Goal: Task Accomplishment & Management: Manage account settings

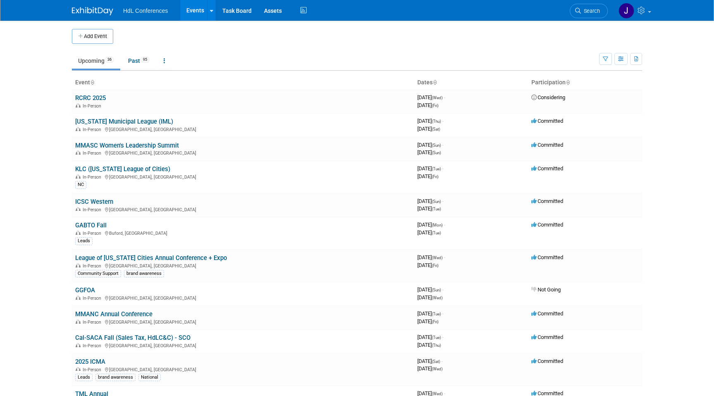
click at [122, 65] on ul "Upcoming 36 Past 95 All Events 131 Past and Upcoming Grouped Annually Events gr…" at bounding box center [335, 61] width 527 height 19
click at [133, 65] on link "Past 95" at bounding box center [139, 61] width 34 height 16
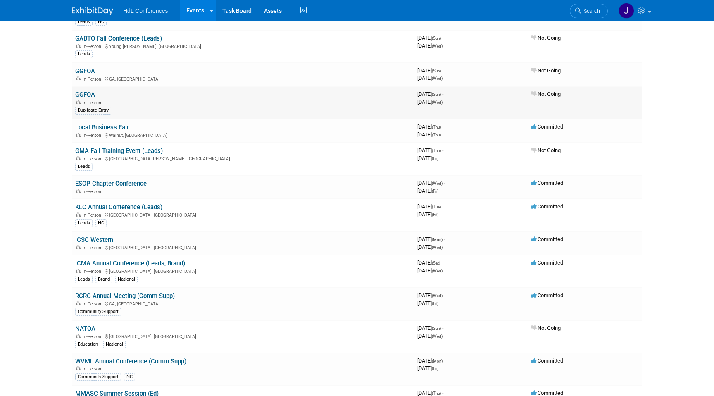
scroll to position [1501, 0]
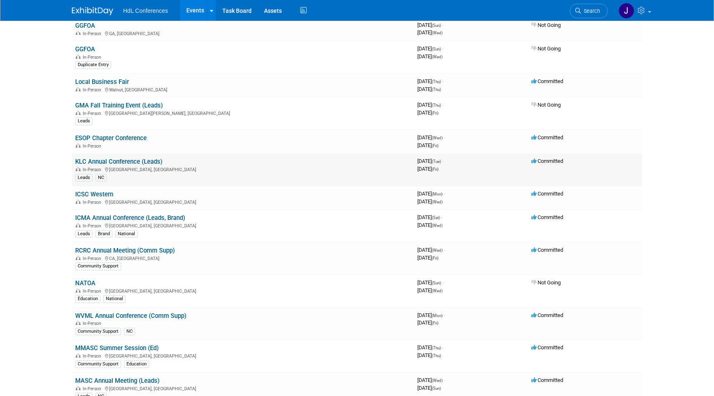
click at [119, 164] on link "KLC Annual Conference (Leads)" at bounding box center [118, 161] width 87 height 7
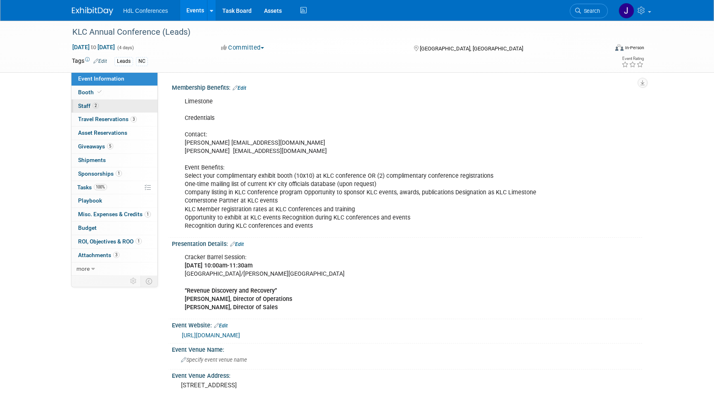
click at [97, 103] on span "2" at bounding box center [96, 105] width 6 height 6
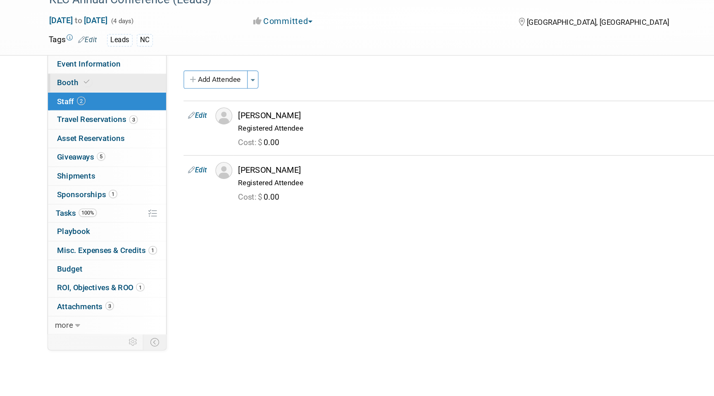
click at [114, 91] on link "Booth" at bounding box center [114, 92] width 86 height 13
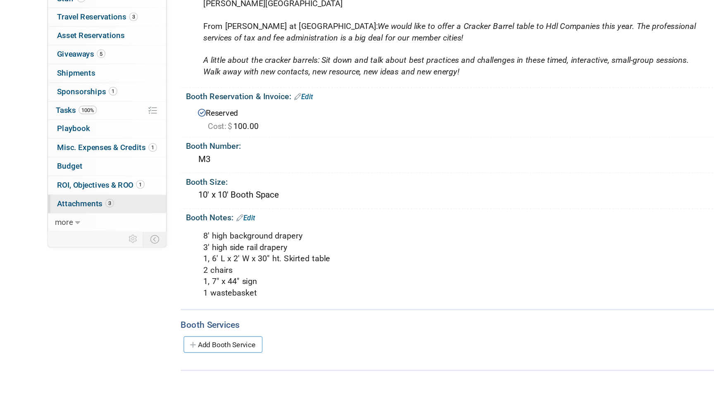
click at [98, 257] on span "Attachments 3" at bounding box center [98, 255] width 41 height 7
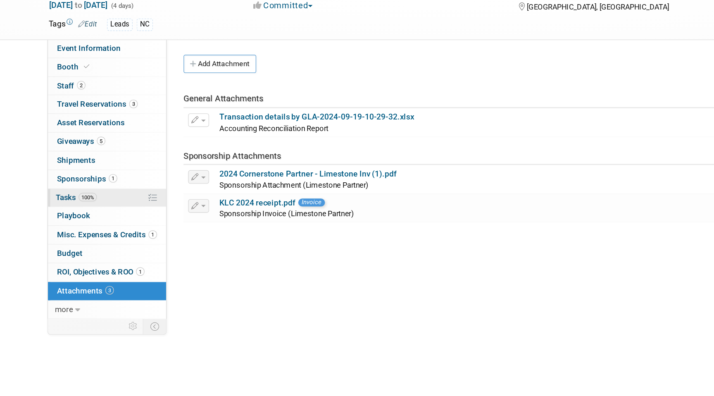
click at [122, 187] on link "100% Tasks 100%" at bounding box center [114, 187] width 86 height 13
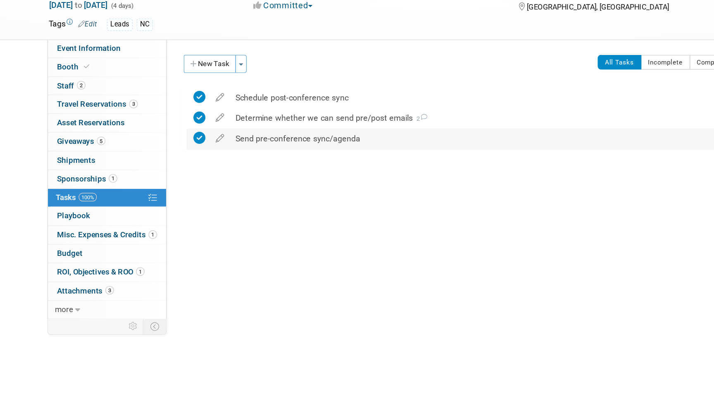
click at [263, 147] on div "Send pre-conference sync/agenda" at bounding box center [393, 144] width 378 height 14
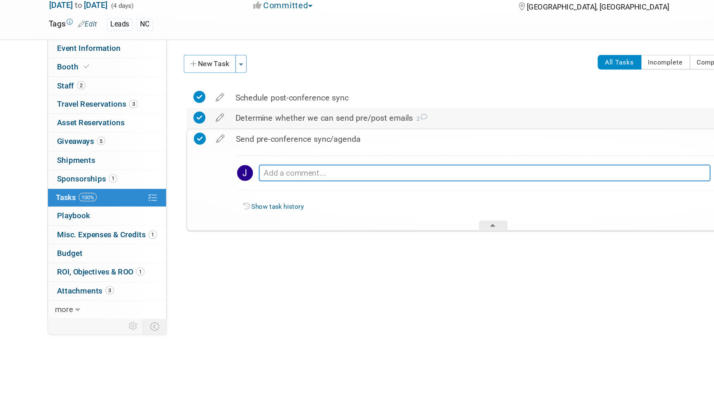
click at [272, 126] on div "Determine whether we can send pre/post emails 2" at bounding box center [393, 129] width 378 height 14
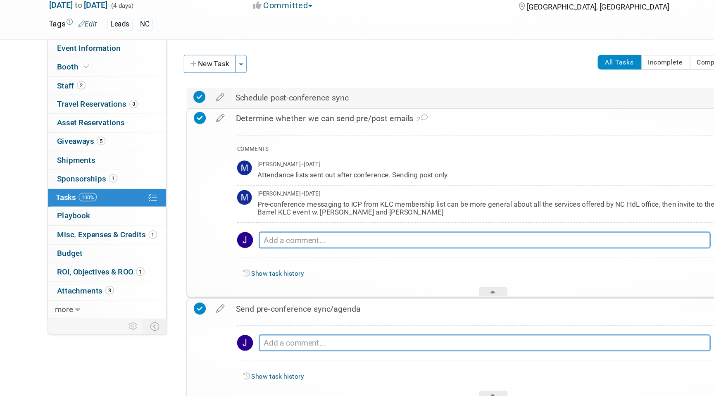
click at [277, 112] on div "Schedule post-conference sync" at bounding box center [393, 114] width 378 height 14
